Goal: Task Accomplishment & Management: Use online tool/utility

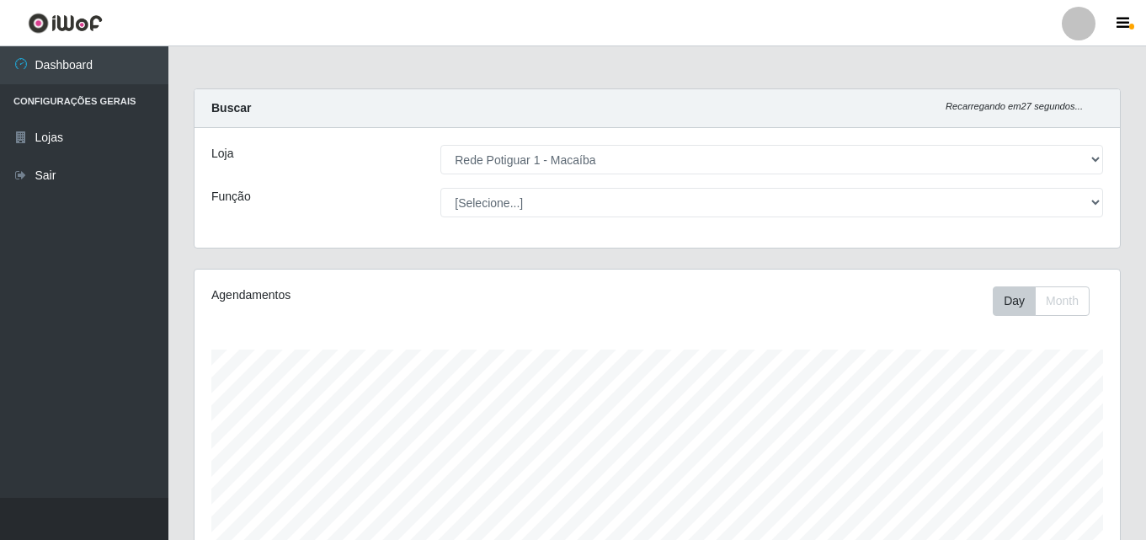
select select "100"
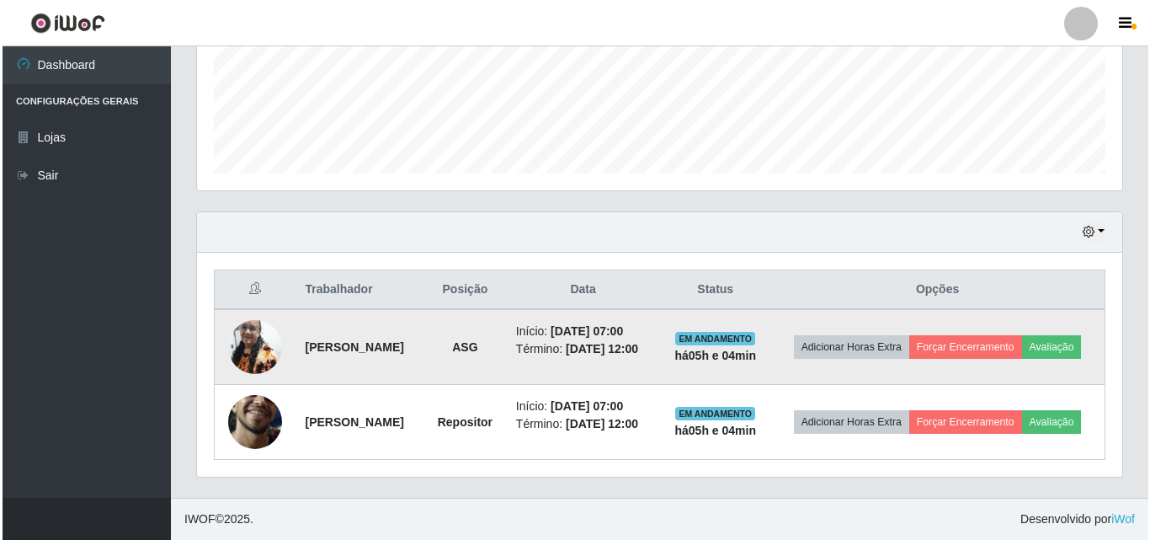
scroll to position [349, 926]
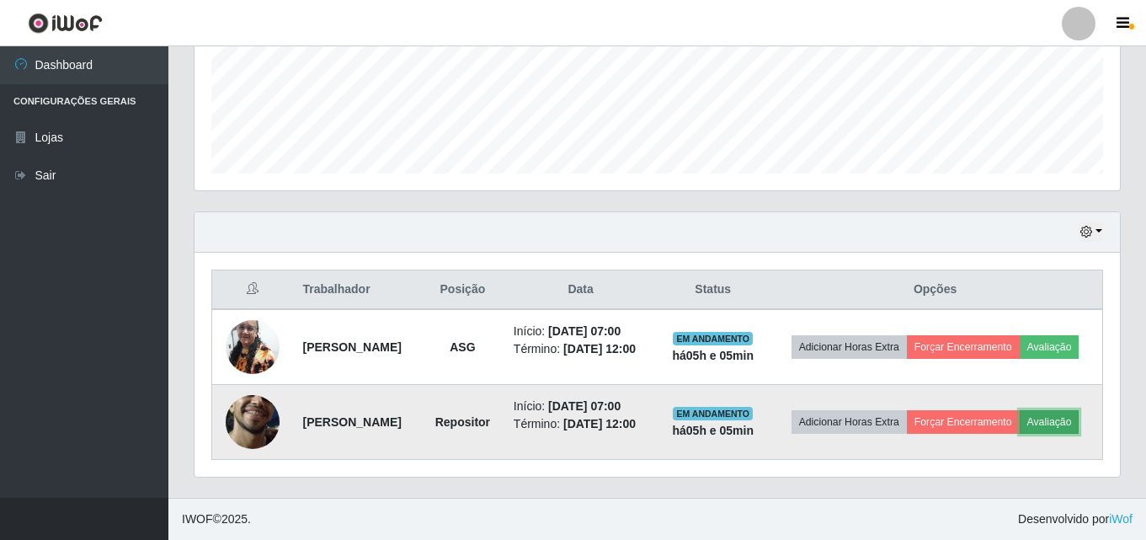
click at [1020, 432] on button "Avaliação" at bounding box center [1050, 422] width 60 height 24
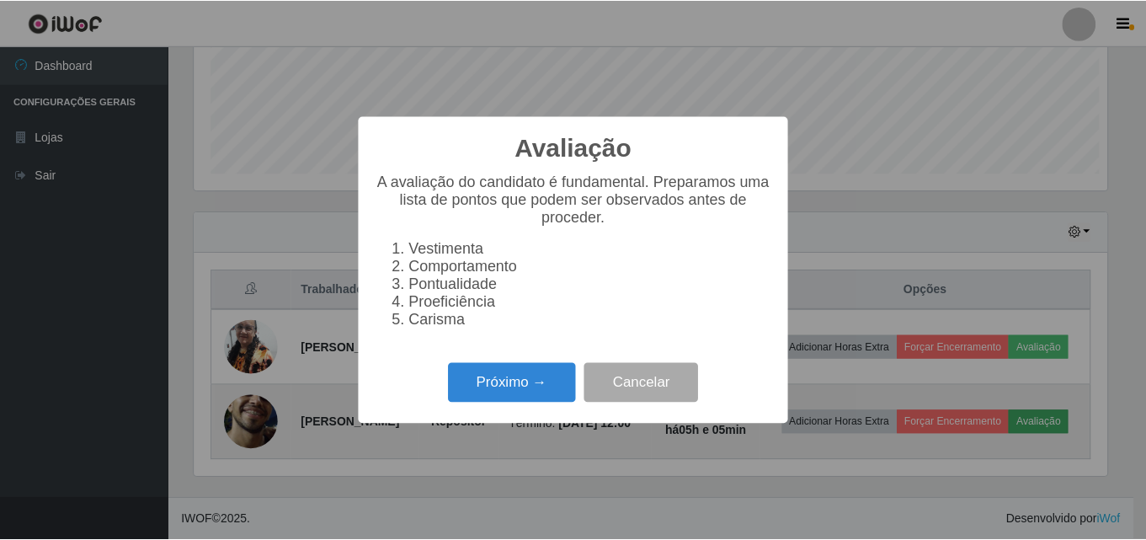
scroll to position [349, 917]
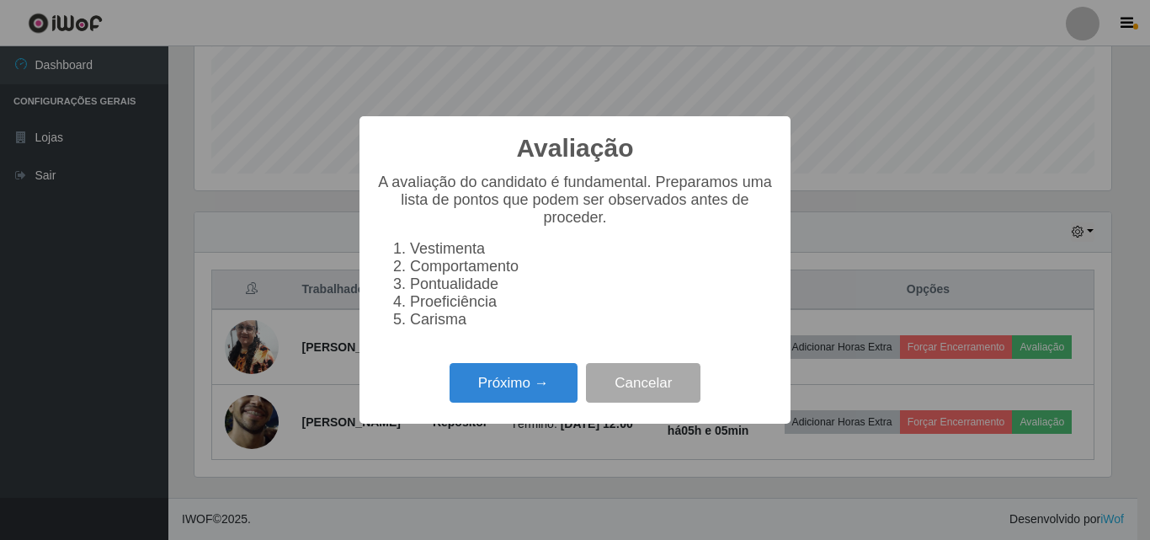
click at [130, 372] on div "Avaliação × A avaliação do candidato é fundamental. Preparamos uma lista de pon…" at bounding box center [575, 270] width 1150 height 540
click at [602, 403] on button "Cancelar" at bounding box center [643, 383] width 115 height 40
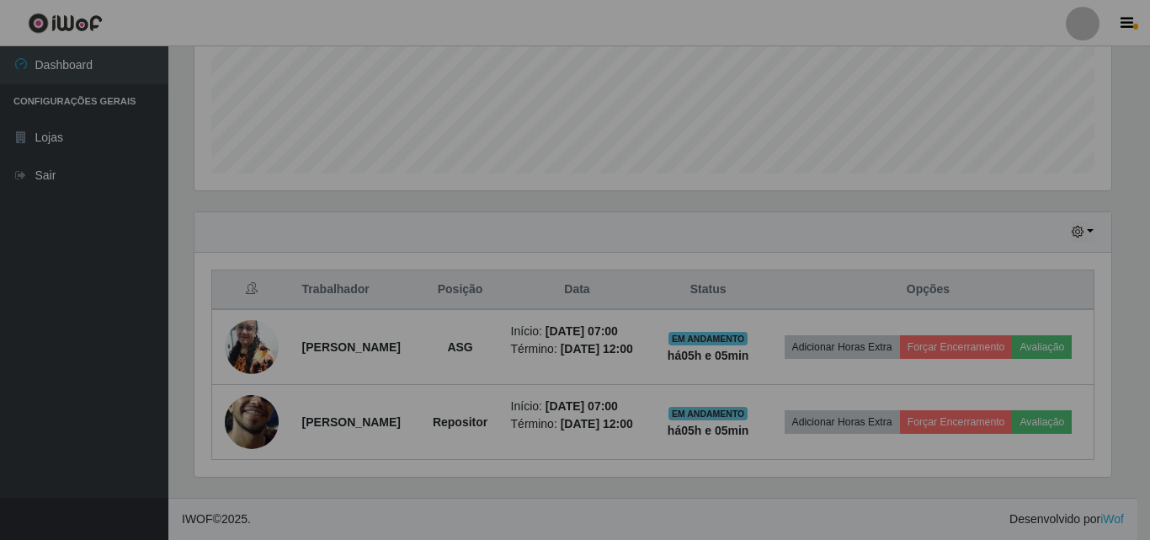
scroll to position [349, 926]
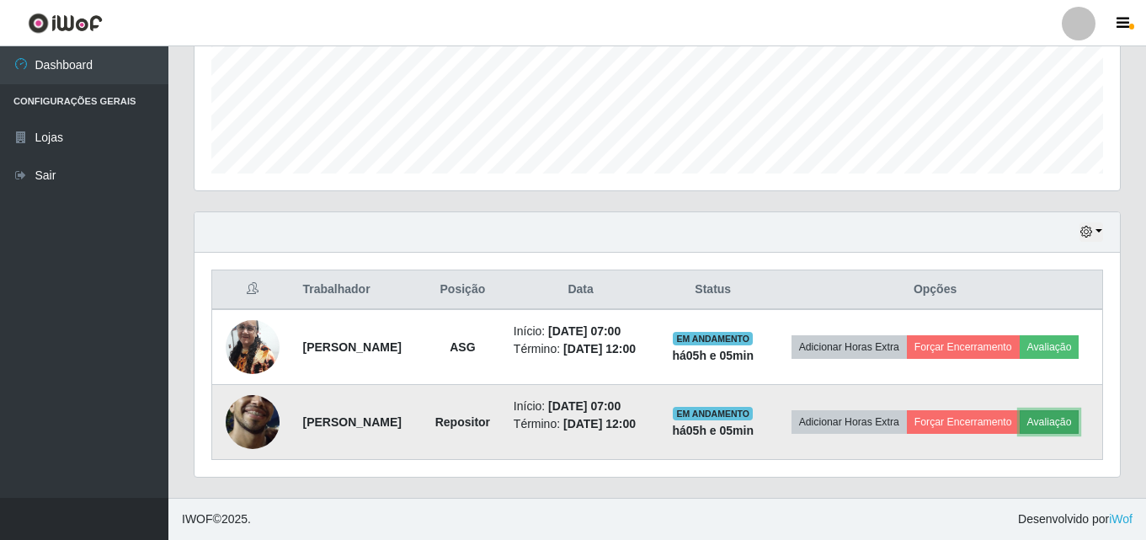
click at [1020, 425] on button "Avaliação" at bounding box center [1050, 422] width 60 height 24
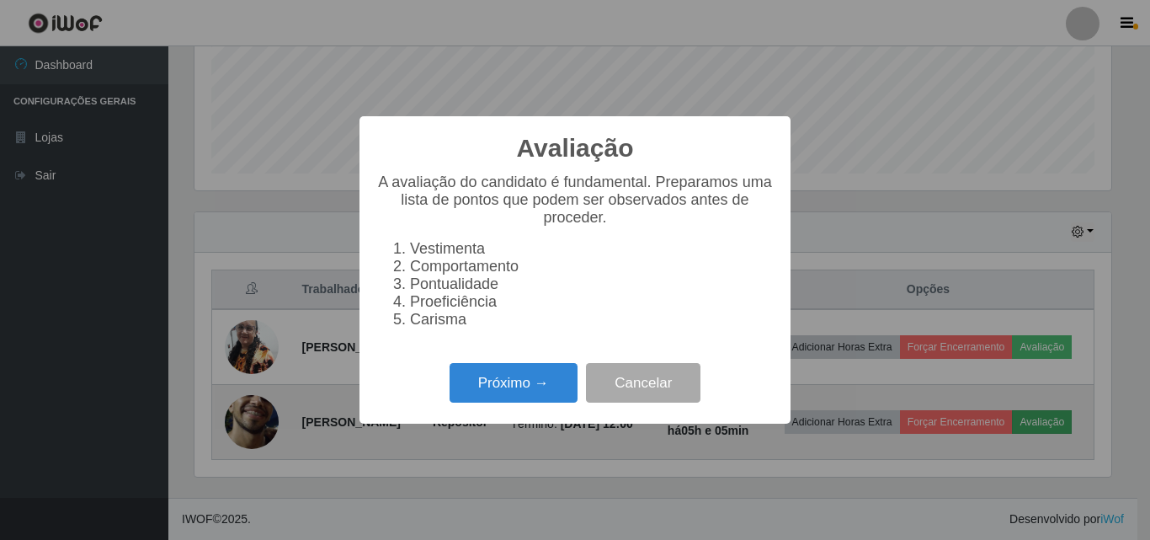
scroll to position [349, 917]
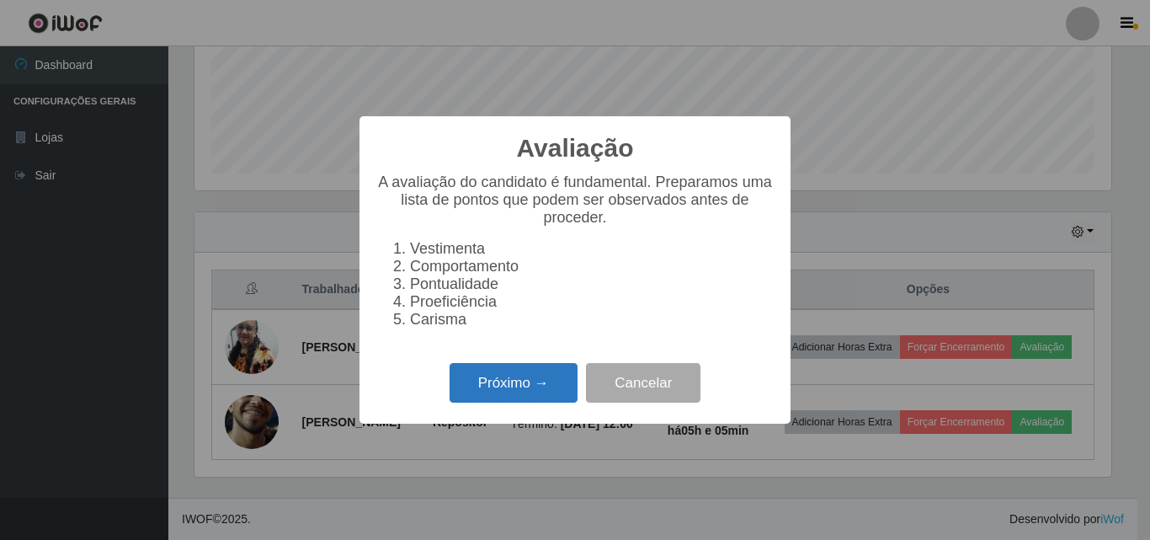
click at [570, 389] on button "Próximo →" at bounding box center [514, 383] width 128 height 40
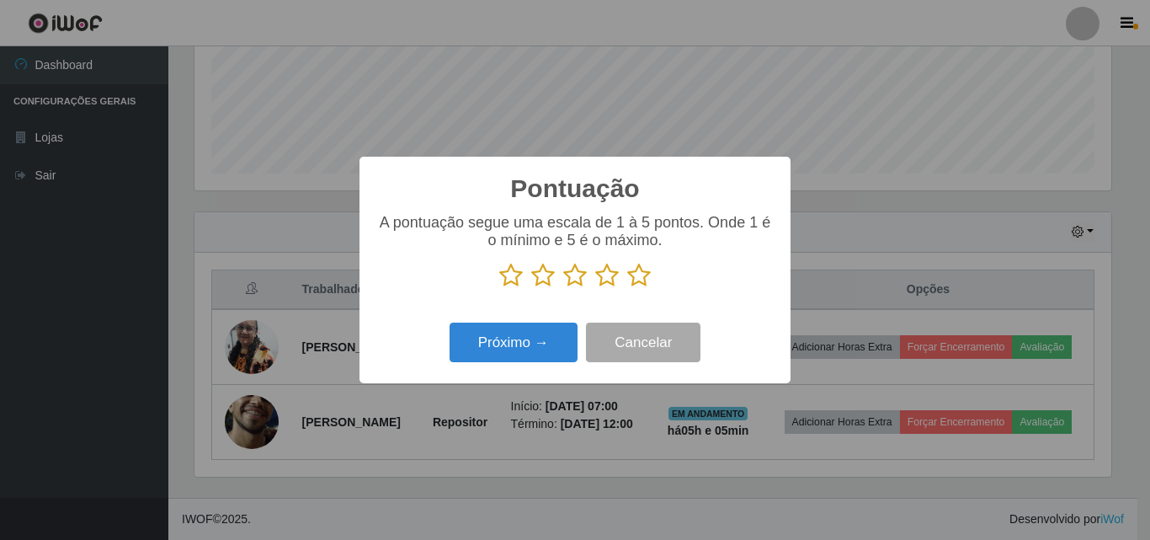
scroll to position [841789, 841221]
click at [653, 275] on p at bounding box center [574, 275] width 397 height 25
click at [643, 280] on icon at bounding box center [639, 275] width 24 height 25
click at [627, 288] on input "radio" at bounding box center [627, 288] width 0 height 0
click at [643, 280] on icon at bounding box center [639, 275] width 24 height 25
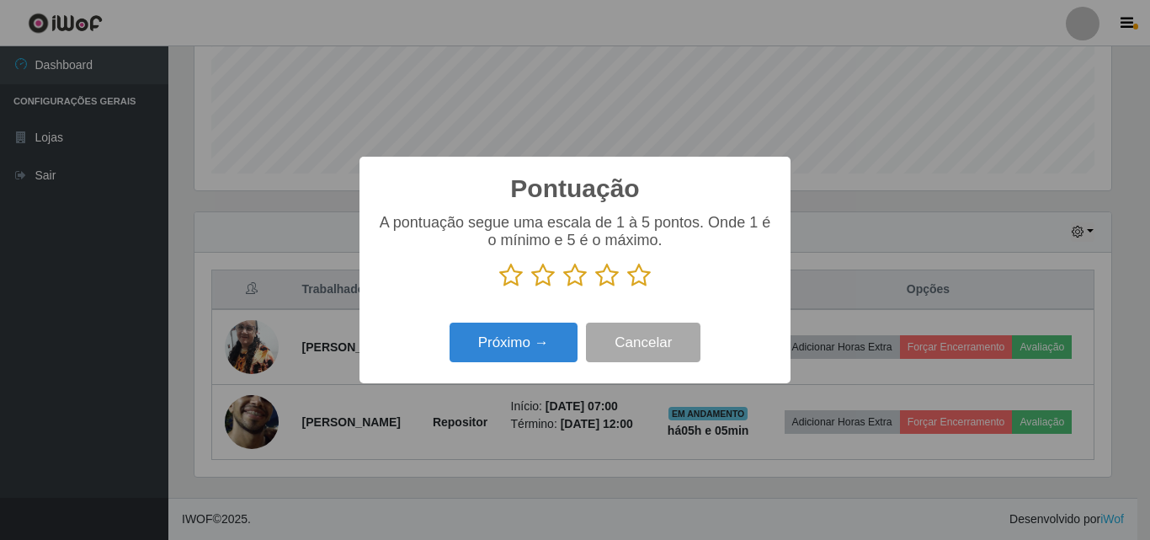
click at [627, 288] on input "radio" at bounding box center [627, 288] width 0 height 0
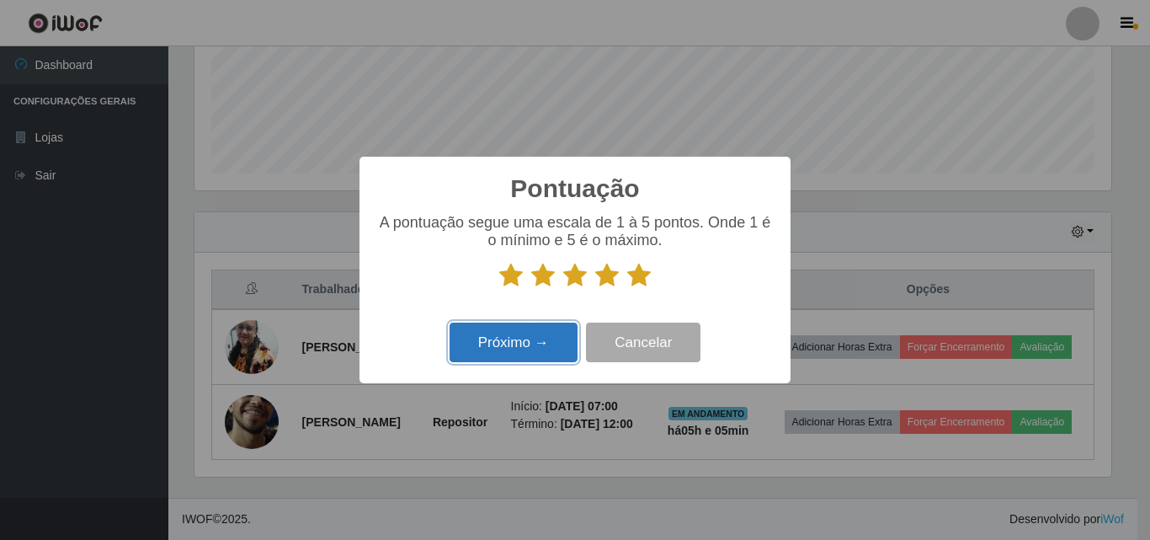
click at [556, 344] on button "Próximo →" at bounding box center [514, 343] width 128 height 40
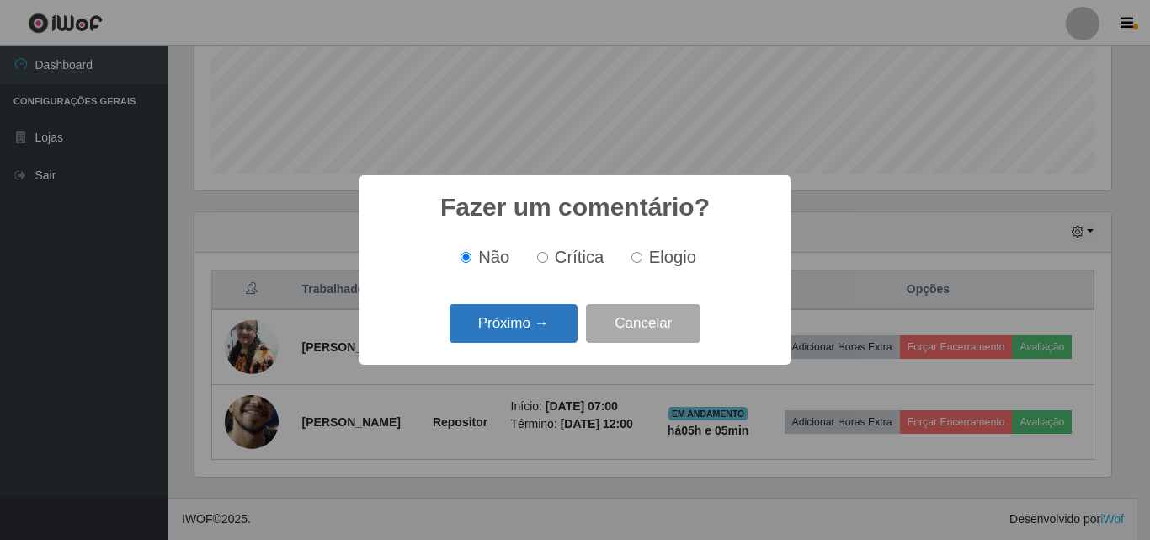
click at [556, 335] on button "Próximo →" at bounding box center [514, 324] width 128 height 40
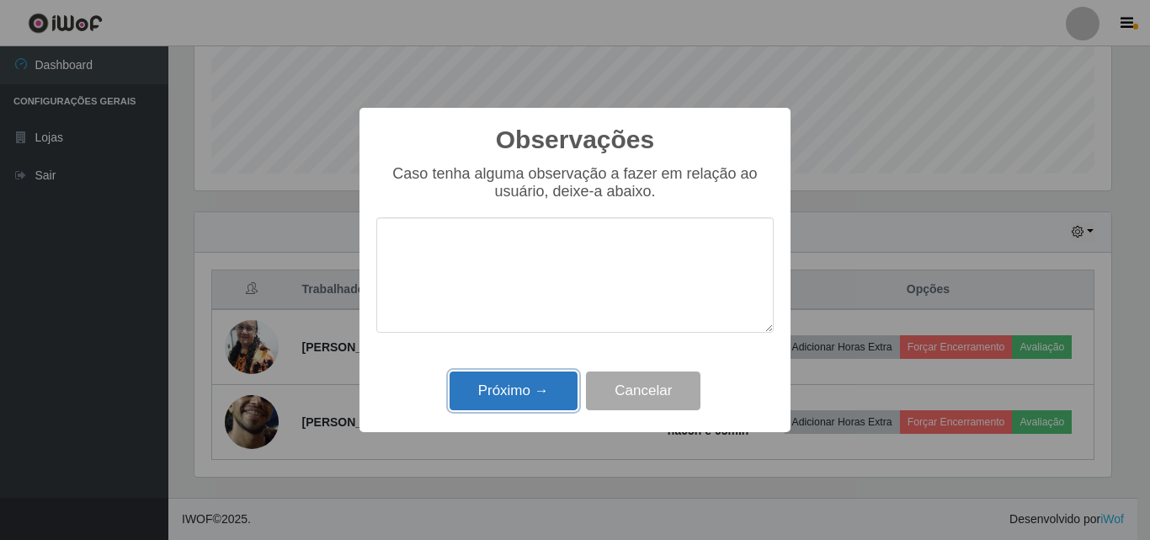
click at [541, 388] on button "Próximo →" at bounding box center [514, 391] width 128 height 40
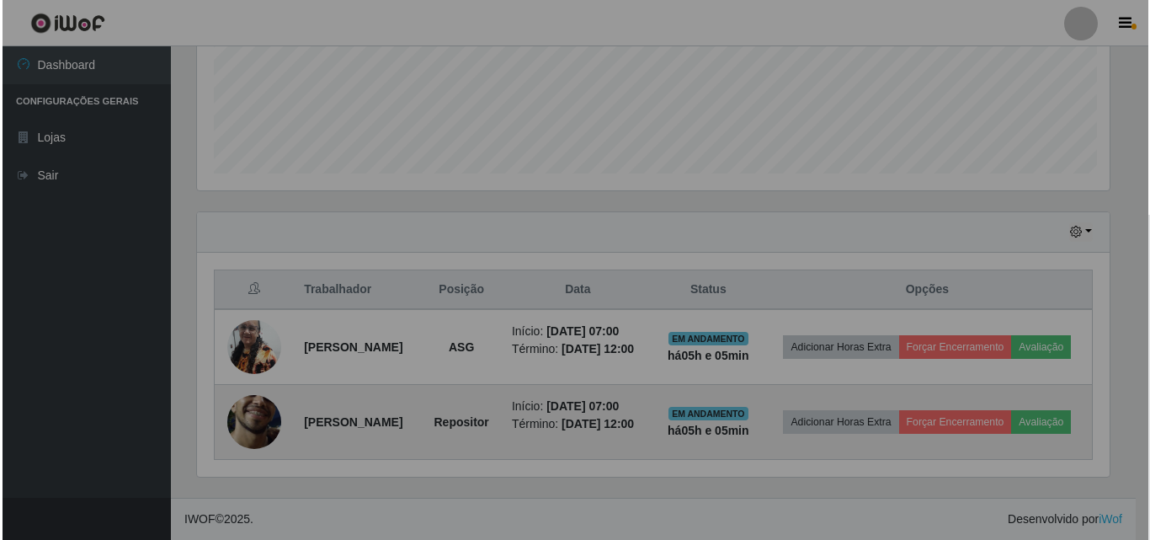
scroll to position [349, 926]
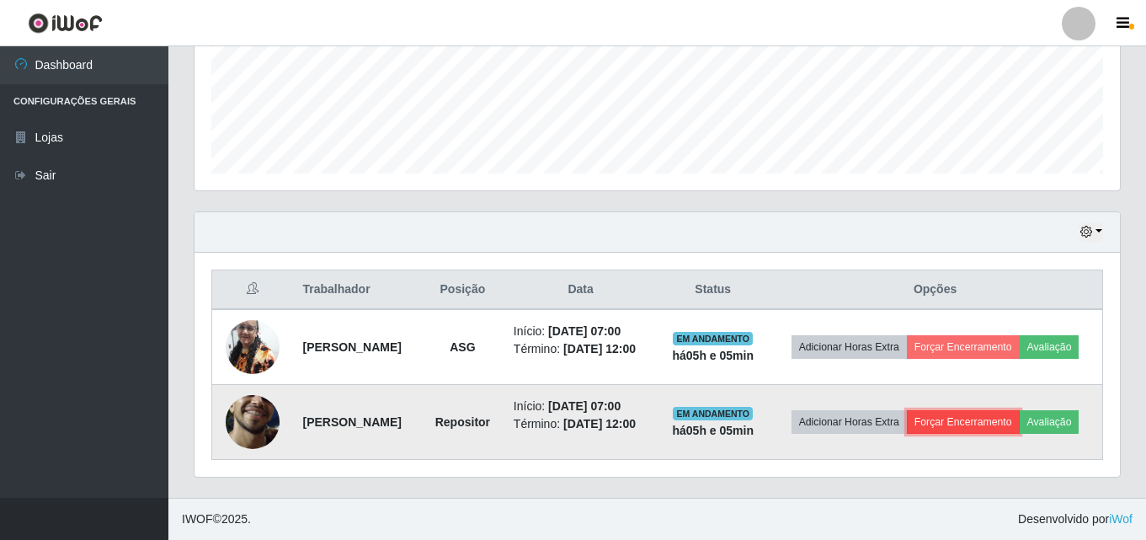
click at [996, 410] on button "Forçar Encerramento" at bounding box center [963, 422] width 113 height 24
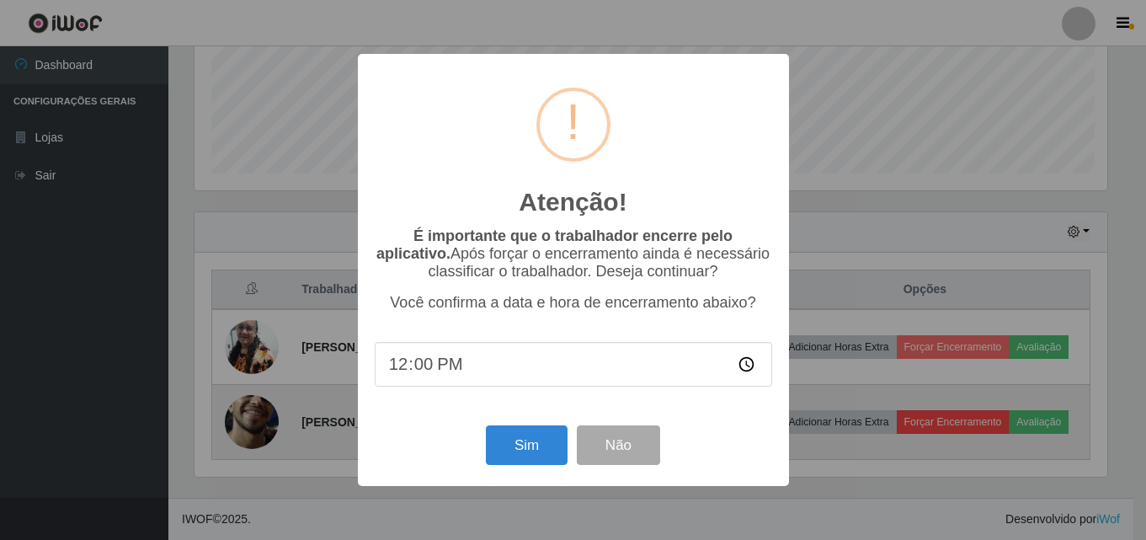
scroll to position [349, 917]
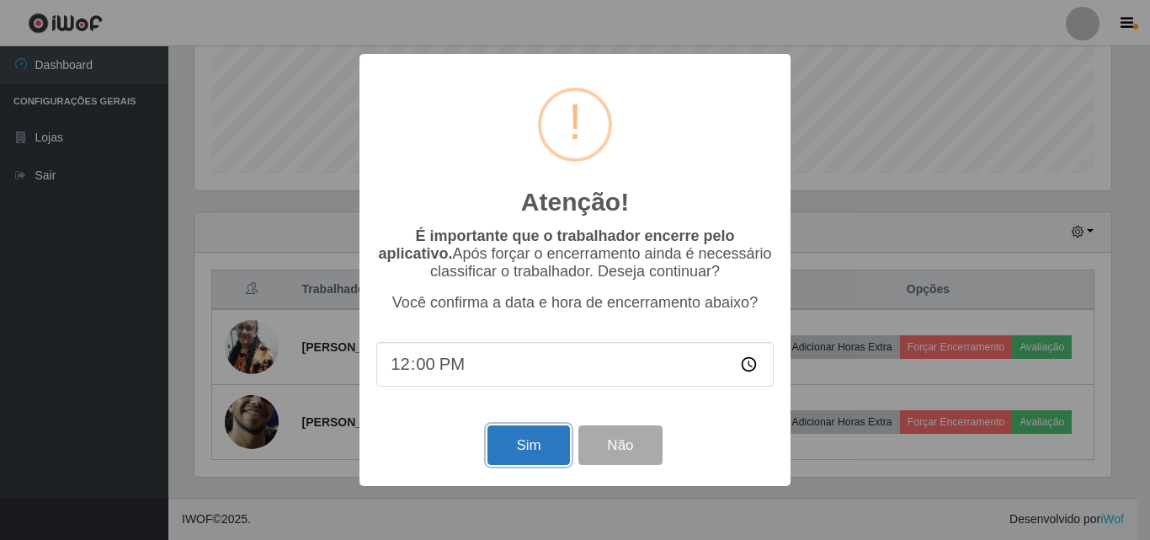
click at [530, 439] on button "Sim" at bounding box center [529, 445] width 82 height 40
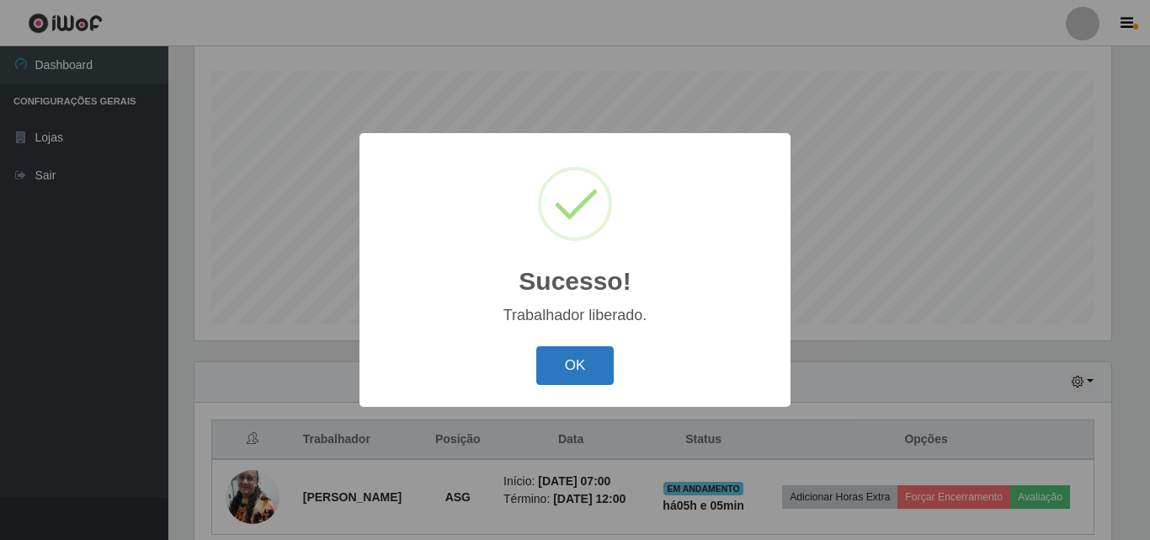
click at [580, 372] on button "OK" at bounding box center [575, 366] width 78 height 40
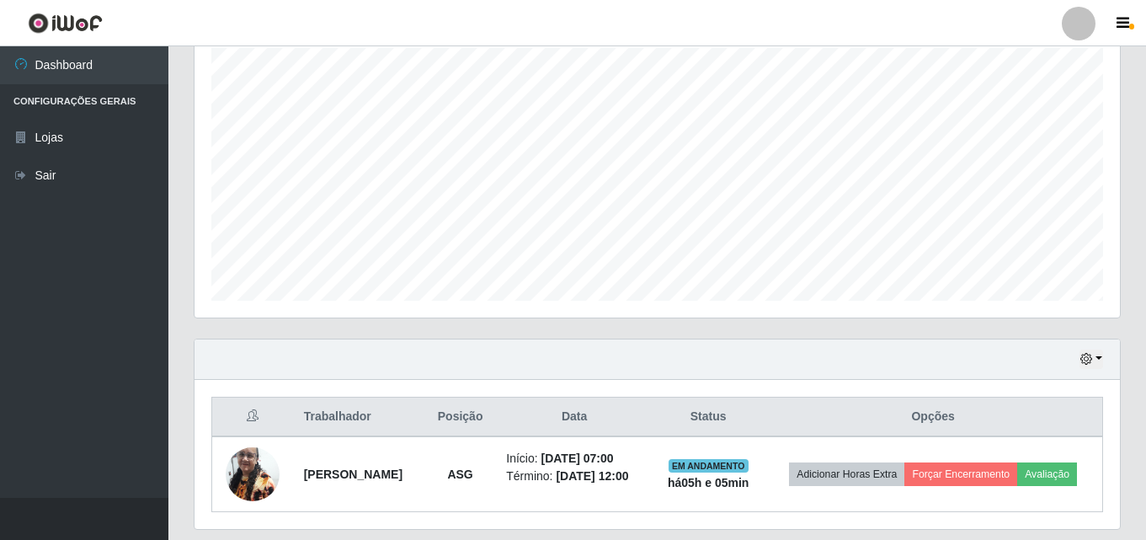
scroll to position [354, 0]
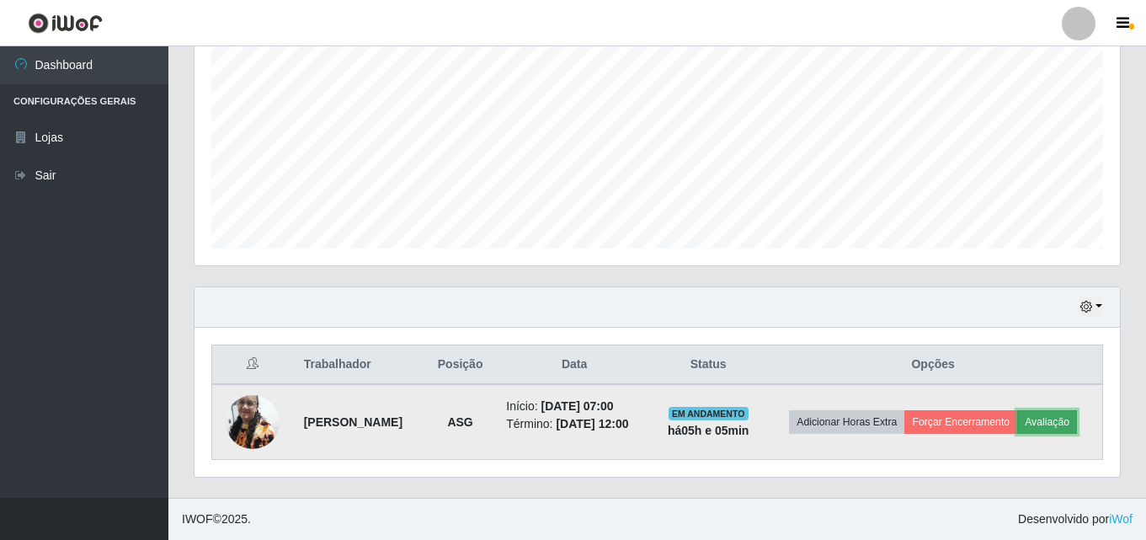
click at [1047, 420] on button "Avaliação" at bounding box center [1047, 422] width 60 height 24
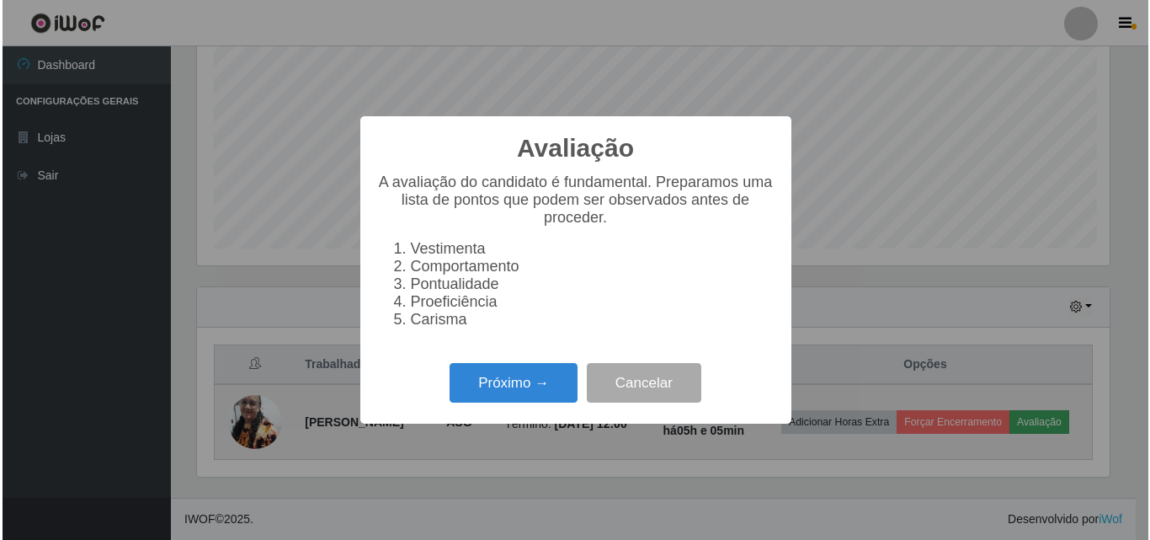
scroll to position [349, 917]
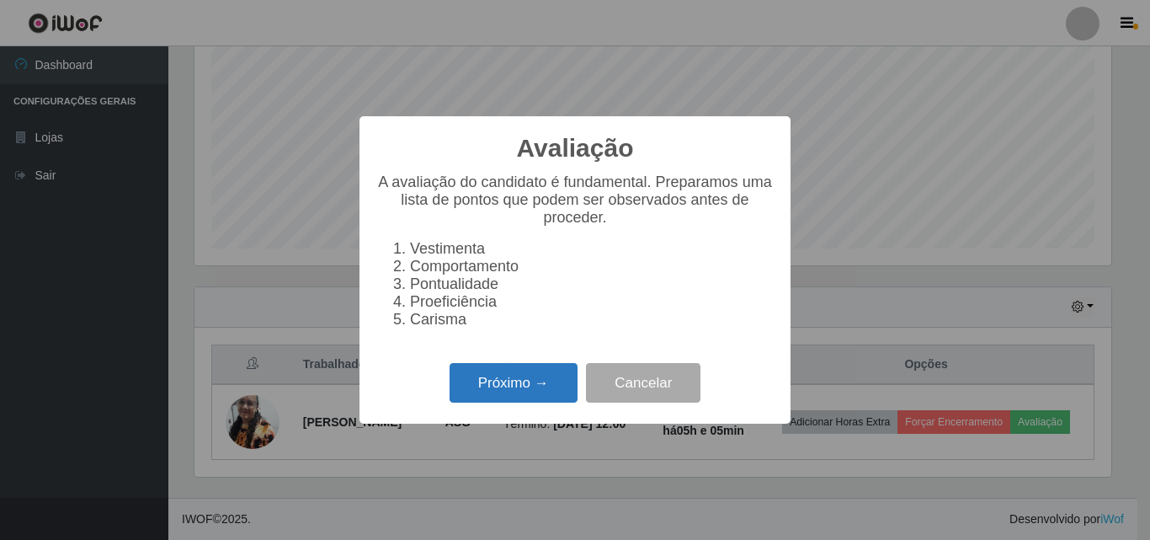
click at [557, 399] on button "Próximo →" at bounding box center [514, 383] width 128 height 40
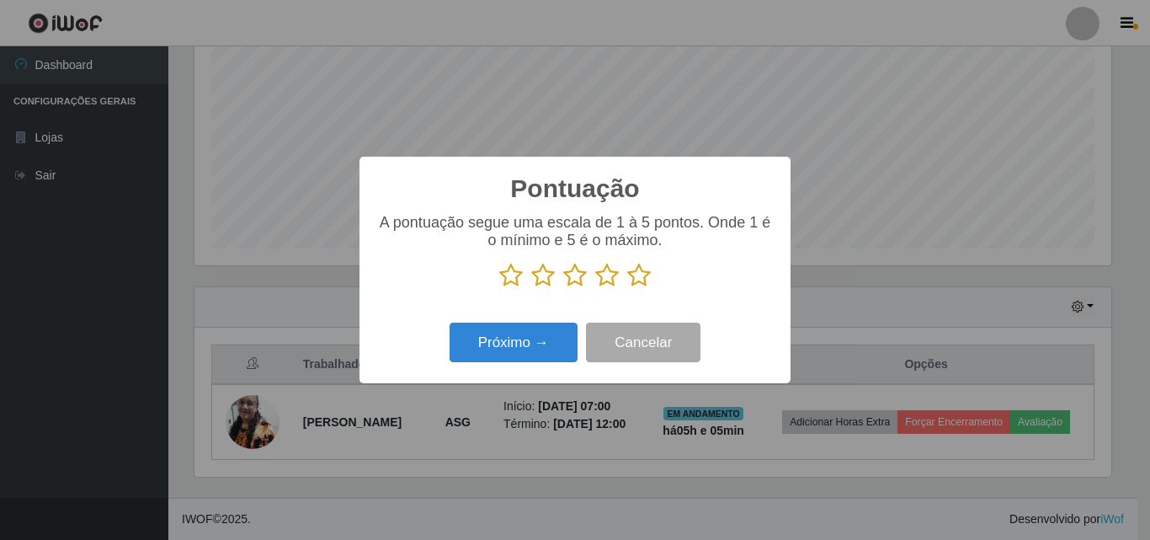
scroll to position [841789, 841221]
click at [638, 275] on icon at bounding box center [639, 275] width 24 height 25
click at [627, 288] on input "radio" at bounding box center [627, 288] width 0 height 0
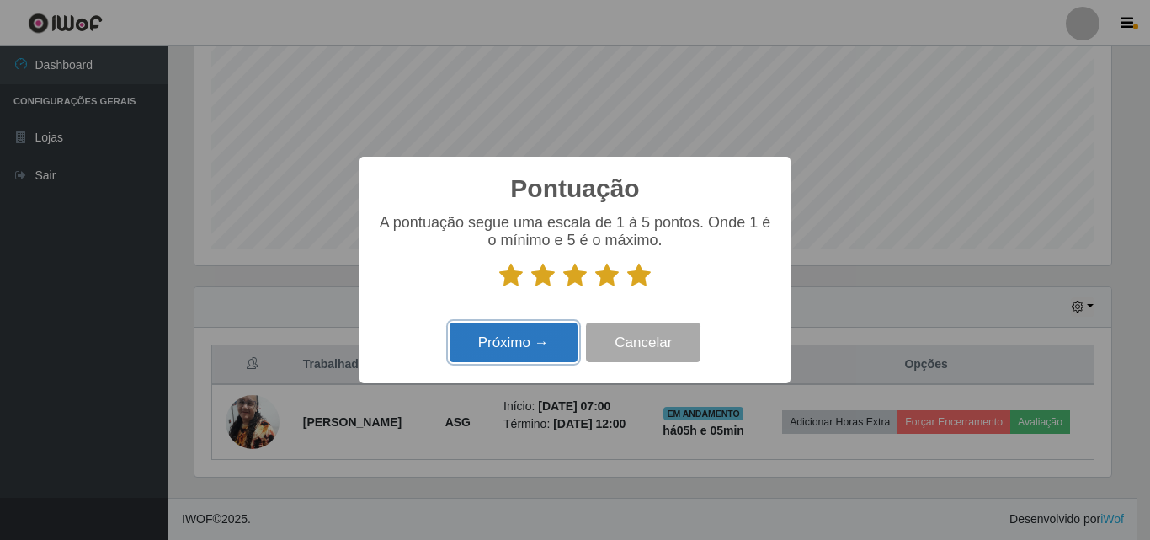
click at [536, 354] on button "Próximo →" at bounding box center [514, 343] width 128 height 40
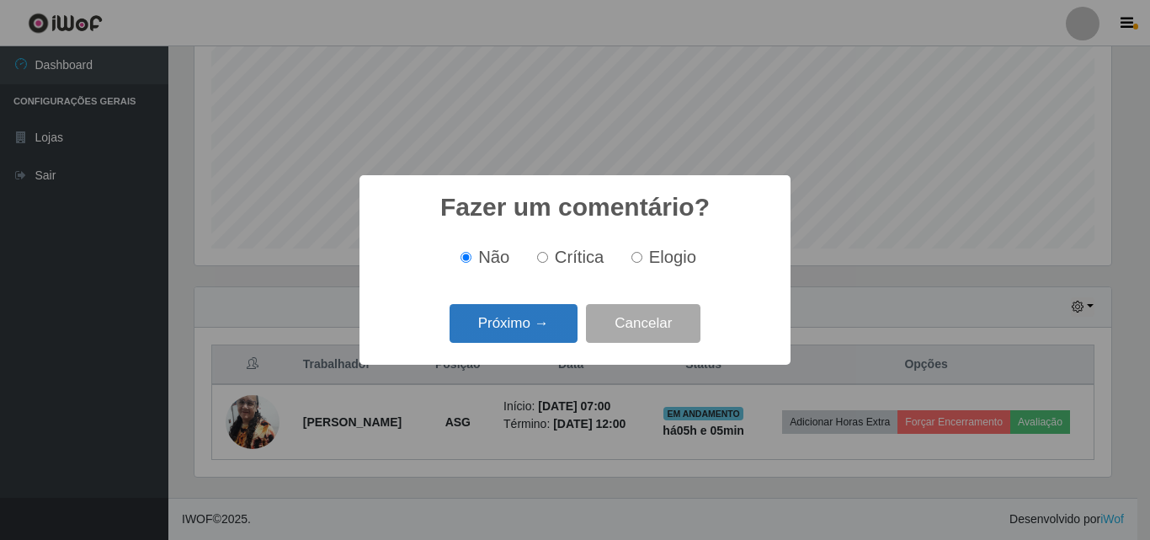
click at [541, 328] on button "Próximo →" at bounding box center [514, 324] width 128 height 40
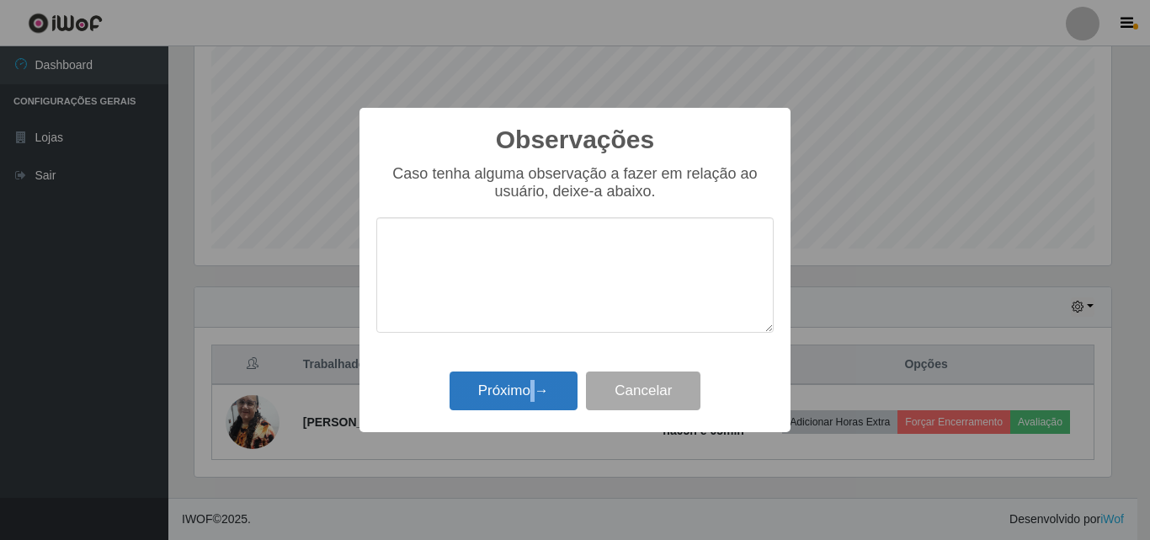
click at [536, 376] on div "Próximo → Cancelar" at bounding box center [574, 390] width 397 height 48
click at [537, 379] on button "Próximo →" at bounding box center [514, 391] width 128 height 40
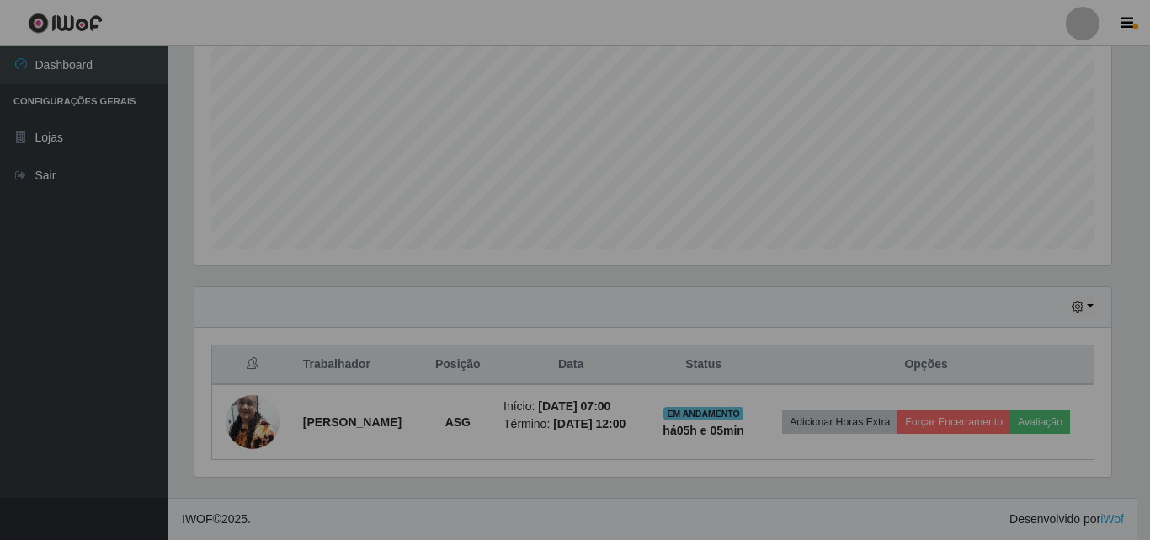
scroll to position [349, 926]
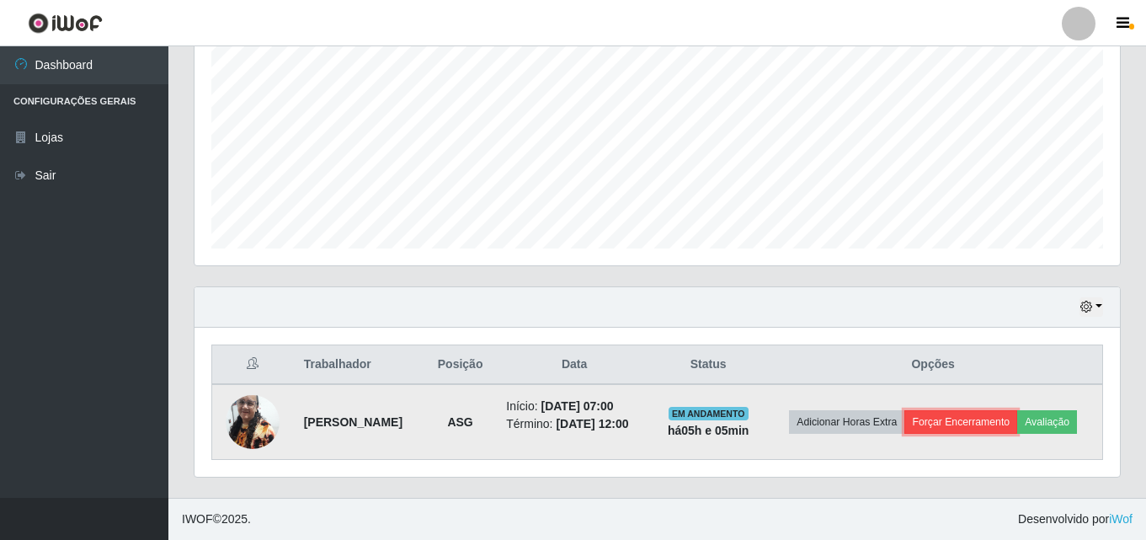
click at [974, 419] on button "Forçar Encerramento" at bounding box center [960, 422] width 113 height 24
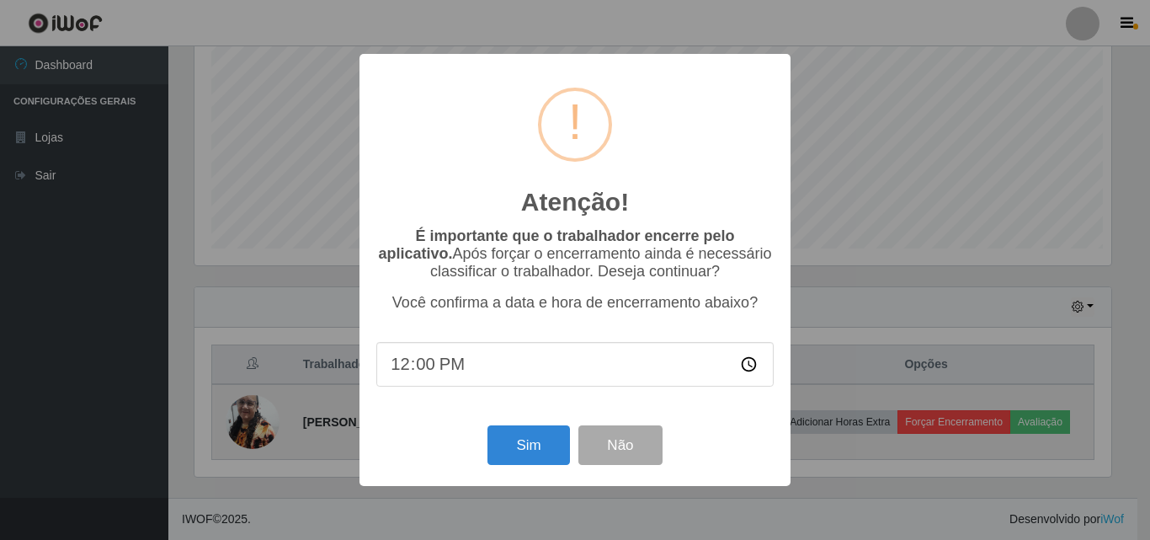
scroll to position [0, 0]
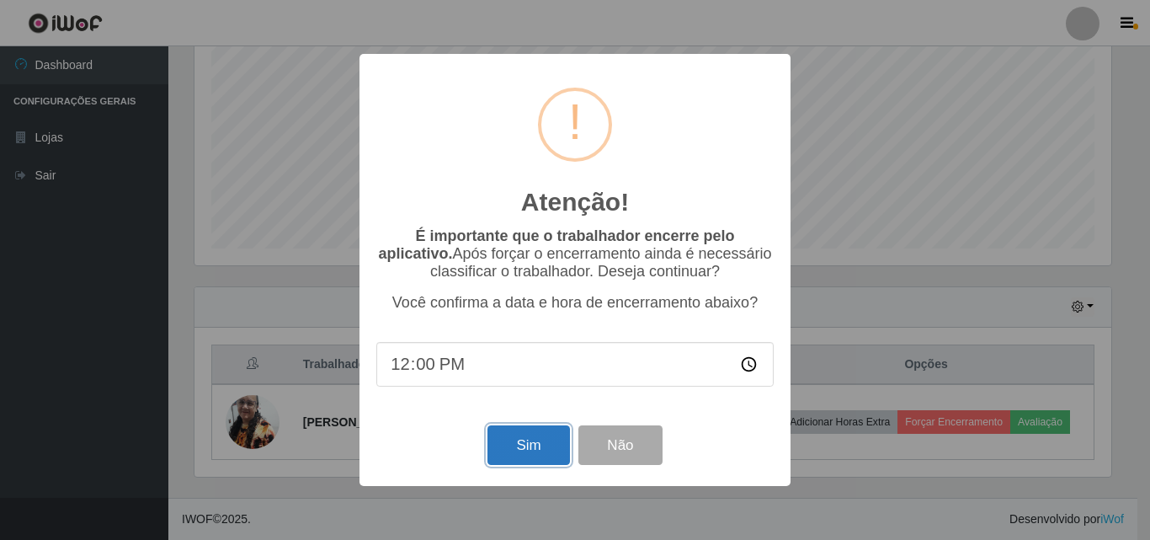
click at [504, 452] on button "Sim" at bounding box center [529, 445] width 82 height 40
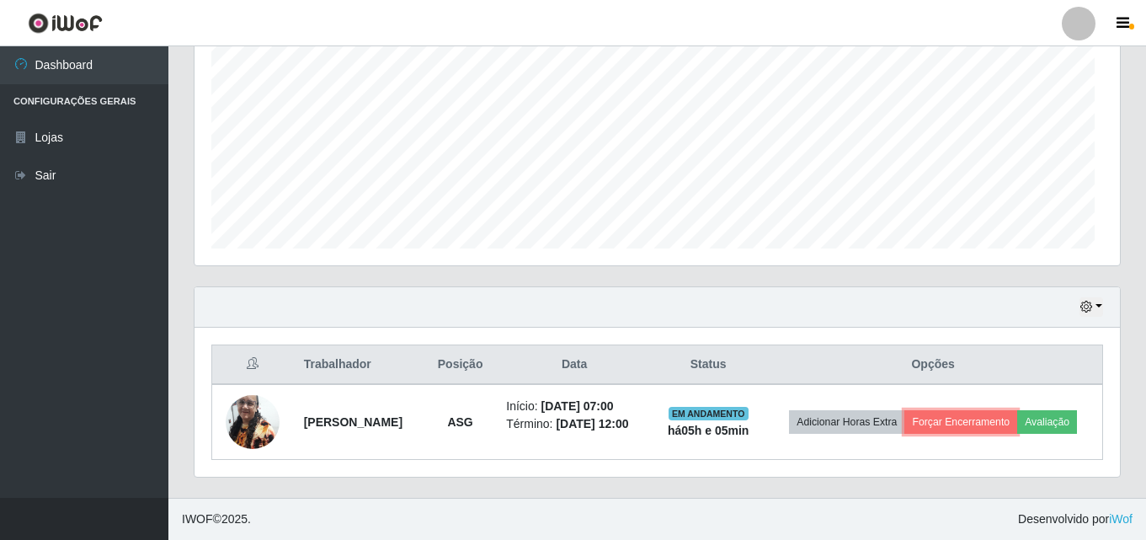
scroll to position [841789, 841213]
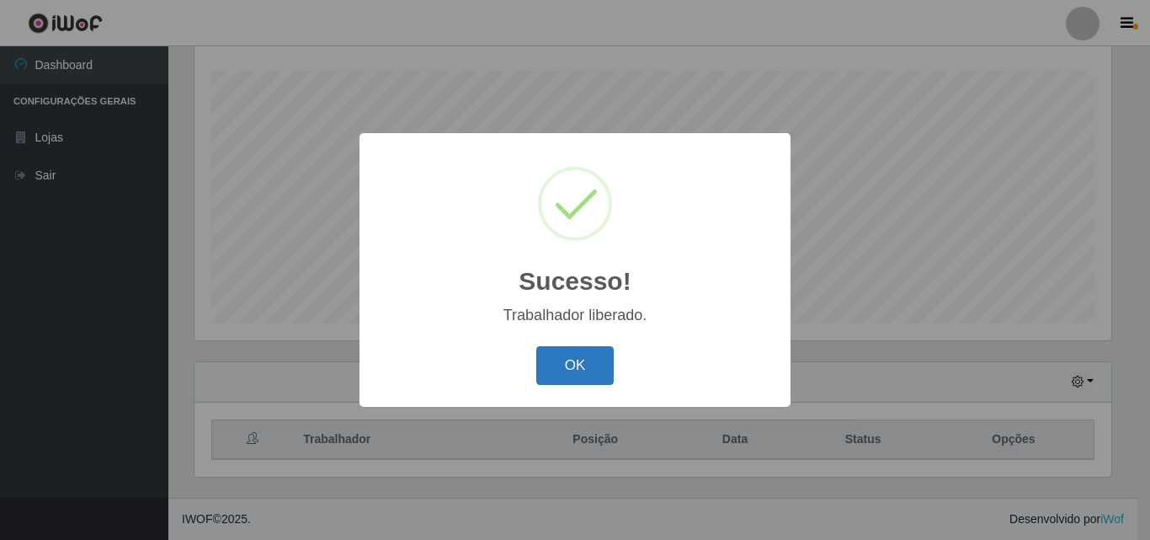
click at [564, 365] on button "OK" at bounding box center [575, 366] width 78 height 40
